Goal: Task Accomplishment & Management: Use online tool/utility

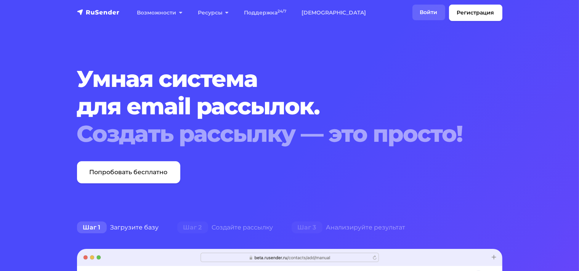
click at [432, 13] on link "Войти" at bounding box center [428, 13] width 33 height 16
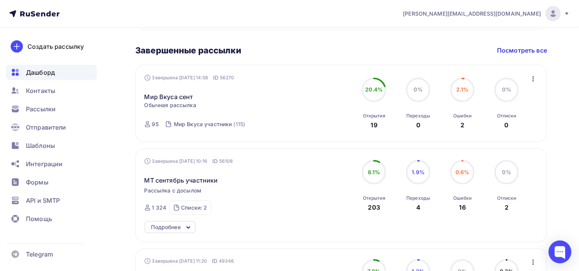
scroll to position [403, 0]
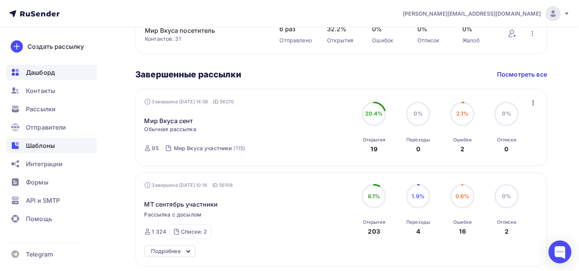
click at [43, 148] on span "Шаблоны" at bounding box center [40, 145] width 29 height 9
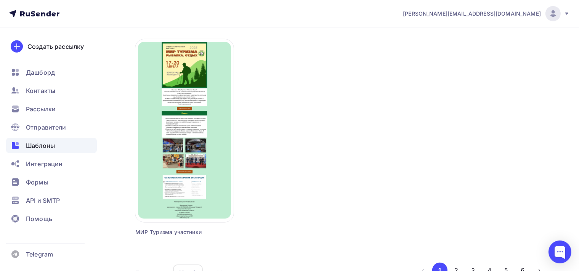
scroll to position [735, 0]
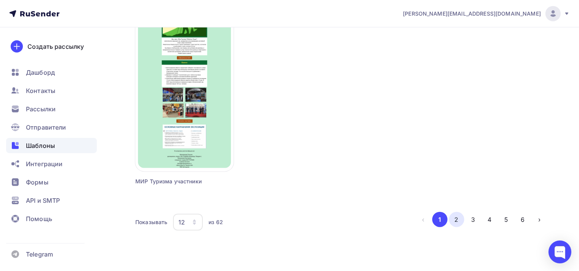
click at [454, 215] on button "2" at bounding box center [456, 219] width 15 height 15
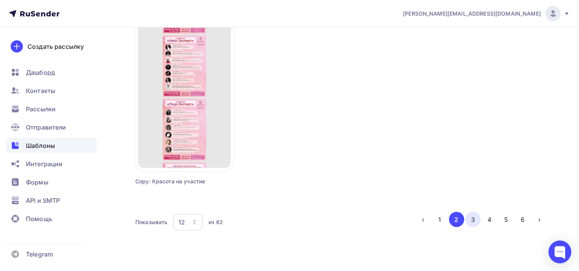
click at [476, 217] on button "3" at bounding box center [472, 219] width 15 height 15
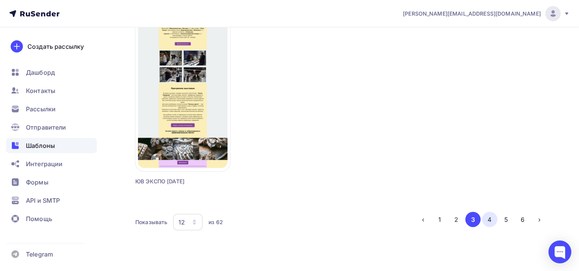
click at [492, 220] on button "4" at bounding box center [489, 219] width 15 height 15
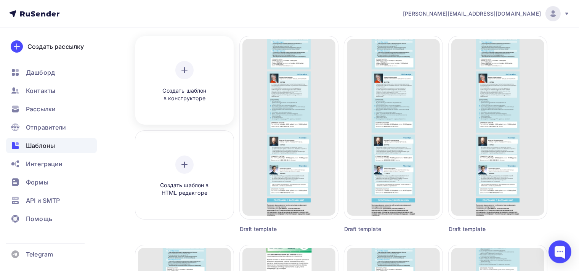
scroll to position [0, 0]
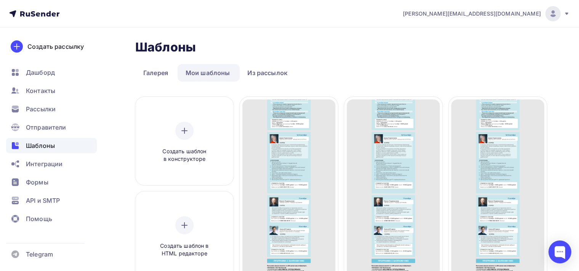
click at [201, 74] on link "Мои шаблоны" at bounding box center [208, 73] width 61 height 18
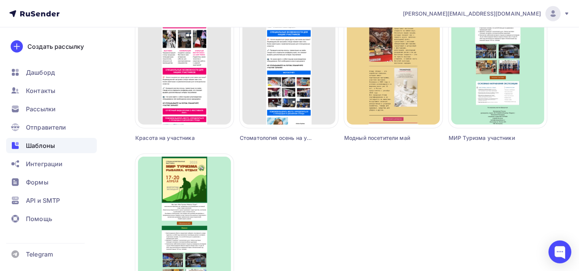
scroll to position [724, 0]
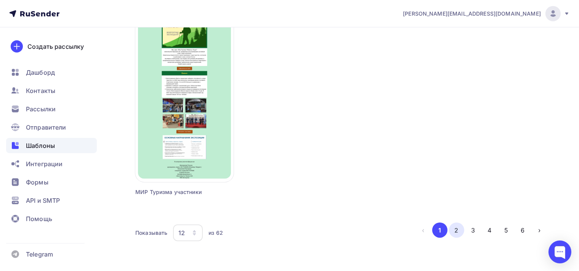
click at [461, 229] on button "2" at bounding box center [456, 230] width 15 height 15
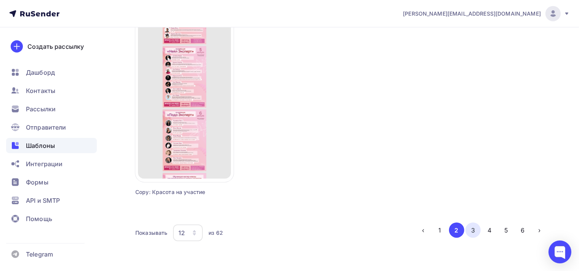
click at [471, 229] on button "3" at bounding box center [472, 230] width 15 height 15
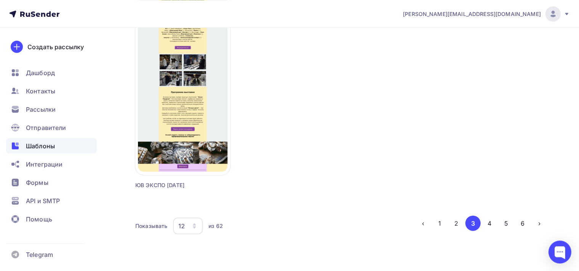
scroll to position [735, 0]
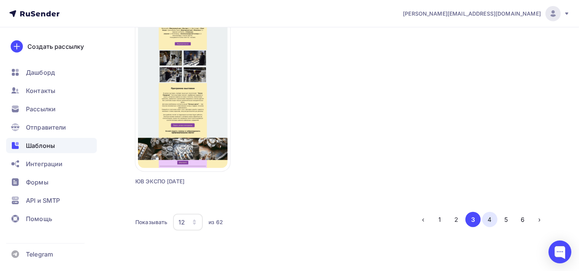
click at [491, 218] on button "4" at bounding box center [489, 219] width 15 height 15
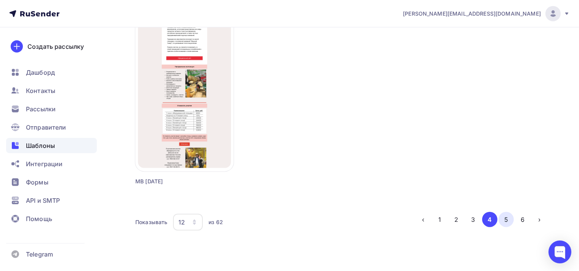
click at [502, 219] on button "5" at bounding box center [506, 219] width 15 height 15
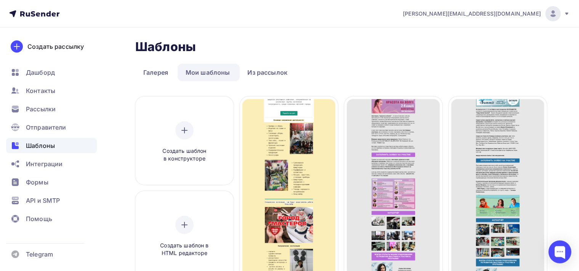
scroll to position [0, 0]
click at [198, 74] on link "Мои шаблоны" at bounding box center [208, 73] width 61 height 18
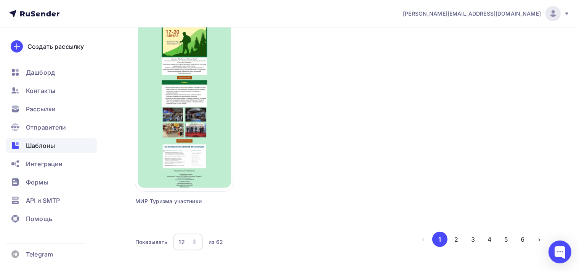
scroll to position [735, 0]
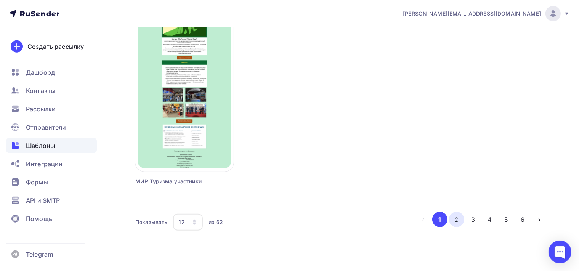
click at [462, 219] on button "2" at bounding box center [456, 219] width 15 height 15
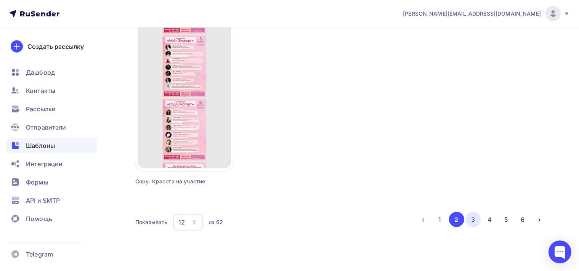
click at [470, 220] on button "3" at bounding box center [472, 219] width 15 height 15
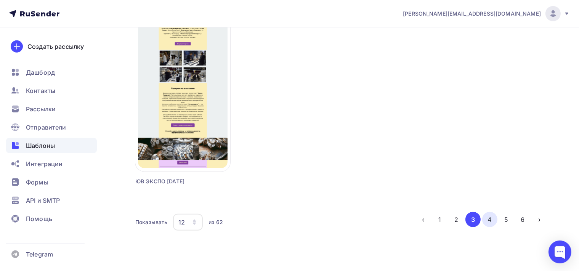
click at [489, 220] on button "4" at bounding box center [489, 219] width 15 height 15
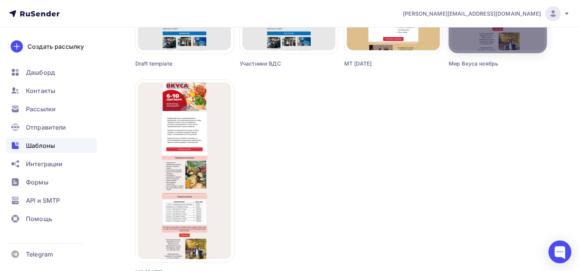
scroll to position [724, 0]
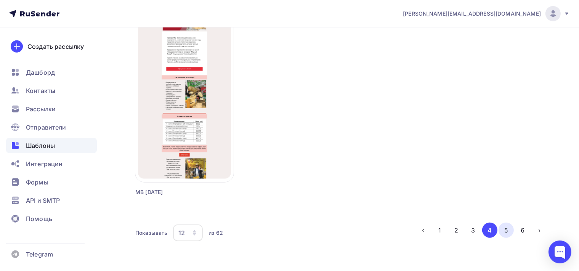
click at [509, 229] on button "5" at bounding box center [506, 230] width 15 height 15
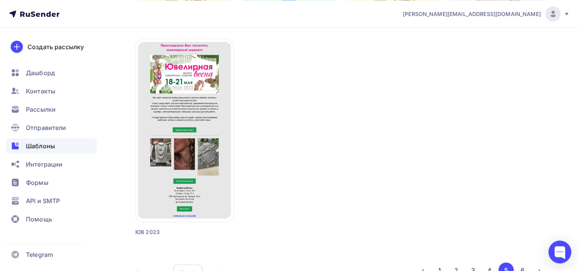
scroll to position [735, 0]
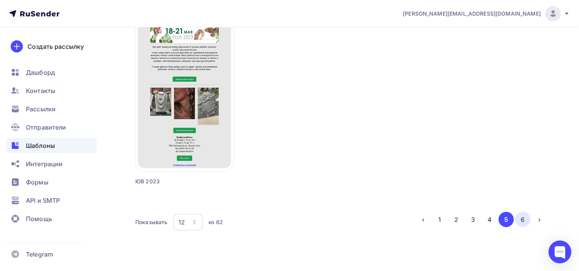
click at [520, 223] on button "6" at bounding box center [522, 219] width 15 height 15
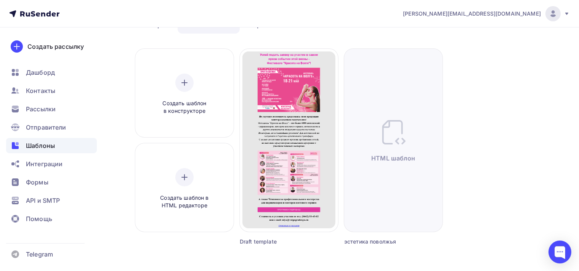
scroll to position [108, 0]
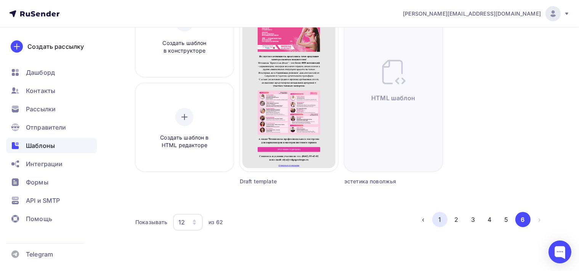
click at [445, 221] on button "1" at bounding box center [439, 219] width 15 height 15
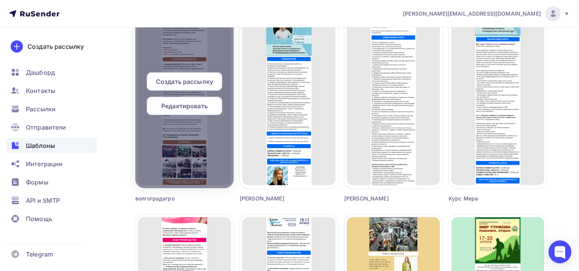
scroll to position [201, 0]
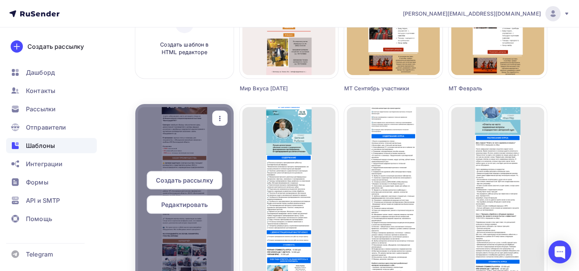
click at [219, 115] on icon "button" at bounding box center [219, 118] width 9 height 9
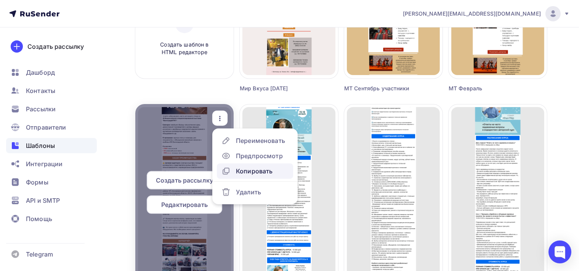
click at [248, 170] on div "Копировать" at bounding box center [254, 171] width 37 height 9
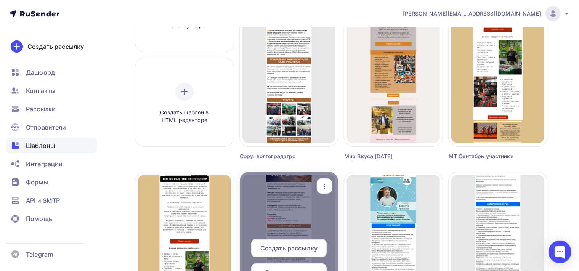
scroll to position [80, 0]
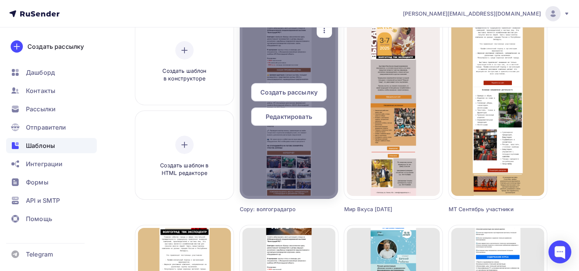
click at [284, 82] on div at bounding box center [289, 107] width 98 height 183
click at [291, 115] on span "Редактировать" at bounding box center [289, 116] width 47 height 9
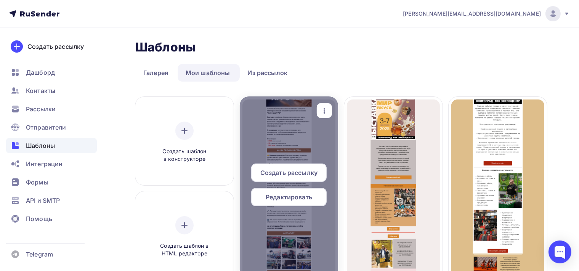
click at [325, 110] on icon "button" at bounding box center [324, 110] width 9 height 9
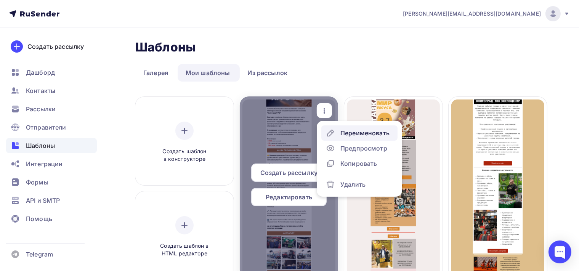
click at [338, 133] on div "Переименовать" at bounding box center [358, 132] width 64 height 9
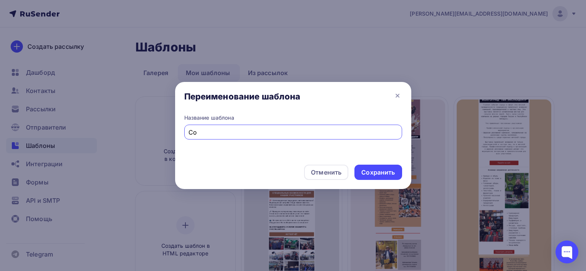
type input "C"
type input "День поля"
click at [383, 172] on div "Сохранить" at bounding box center [378, 172] width 34 height 9
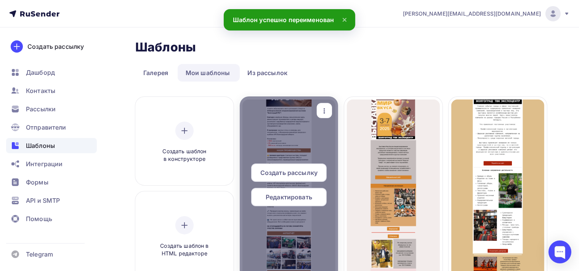
click at [303, 197] on span "Редактировать" at bounding box center [289, 197] width 47 height 9
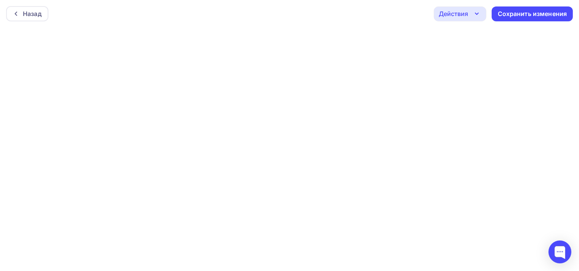
click at [475, 11] on icon "button" at bounding box center [476, 13] width 9 height 9
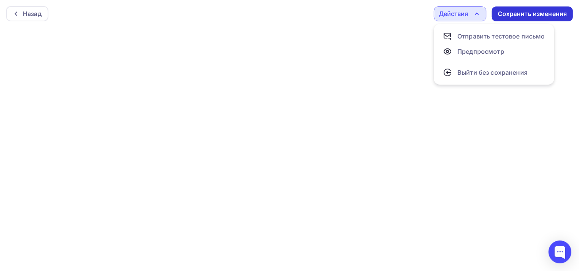
click at [505, 15] on div "Сохранить изменения" at bounding box center [532, 14] width 69 height 9
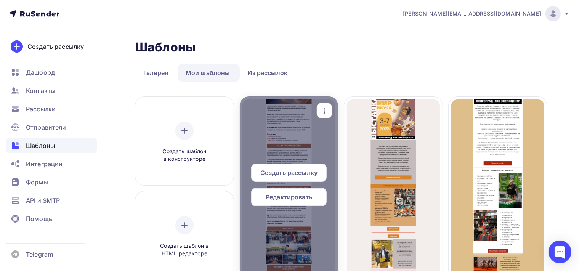
click at [292, 193] on span "Редактировать" at bounding box center [289, 197] width 47 height 9
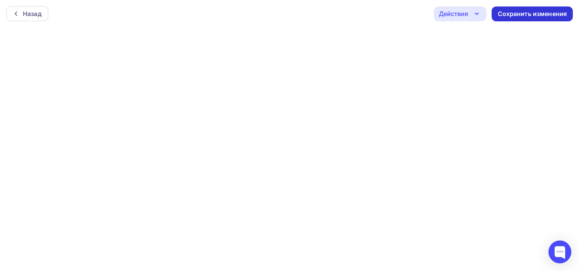
click at [522, 14] on div "Сохранить изменения" at bounding box center [532, 14] width 69 height 9
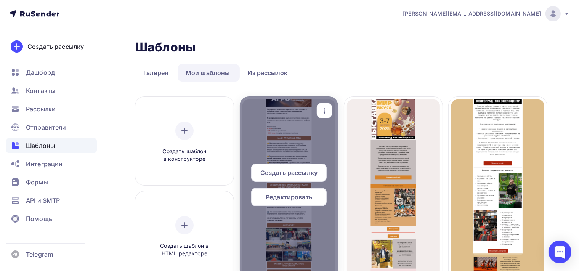
click at [303, 199] on span "Редактировать" at bounding box center [289, 197] width 47 height 9
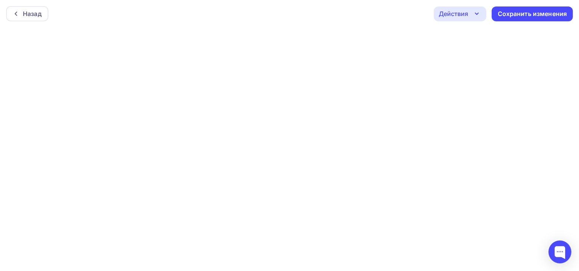
click at [461, 14] on div "Действия" at bounding box center [453, 13] width 29 height 9
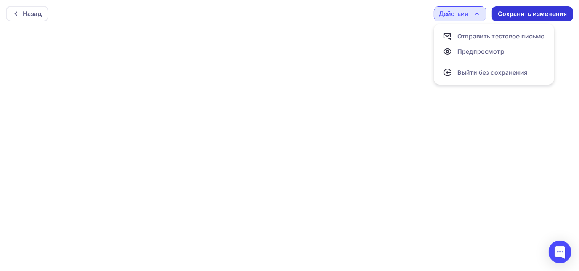
click at [518, 12] on div "Сохранить изменения" at bounding box center [532, 14] width 69 height 9
